Goal: Navigation & Orientation: Find specific page/section

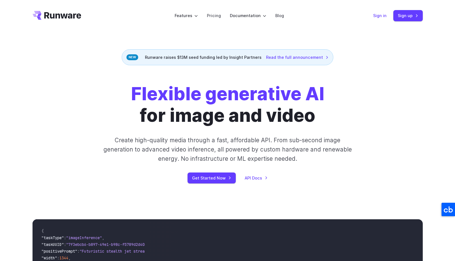
click at [382, 16] on link "Sign in" at bounding box center [379, 15] width 13 height 6
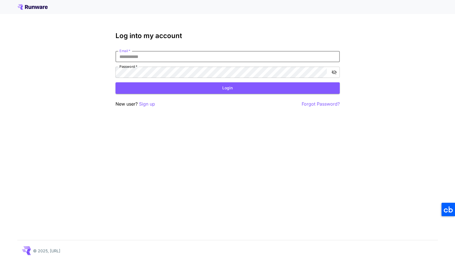
type input "**********"
click at [242, 87] on button "Login" at bounding box center [227, 87] width 224 height 11
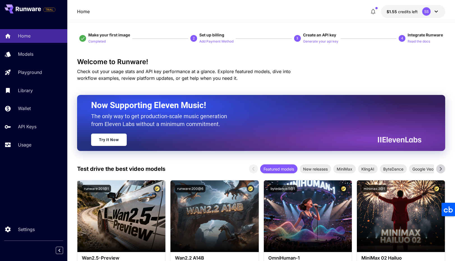
scroll to position [3, 0]
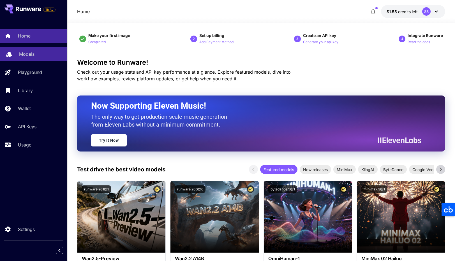
click at [30, 56] on p "Models" at bounding box center [26, 54] width 15 height 7
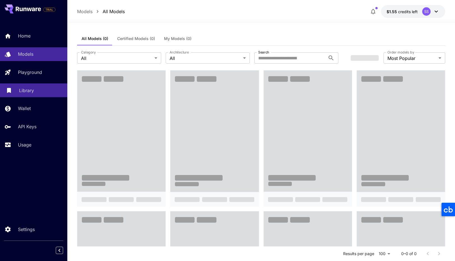
click at [37, 92] on div "Library" at bounding box center [41, 90] width 44 height 7
